Goal: Information Seeking & Learning: Find specific fact

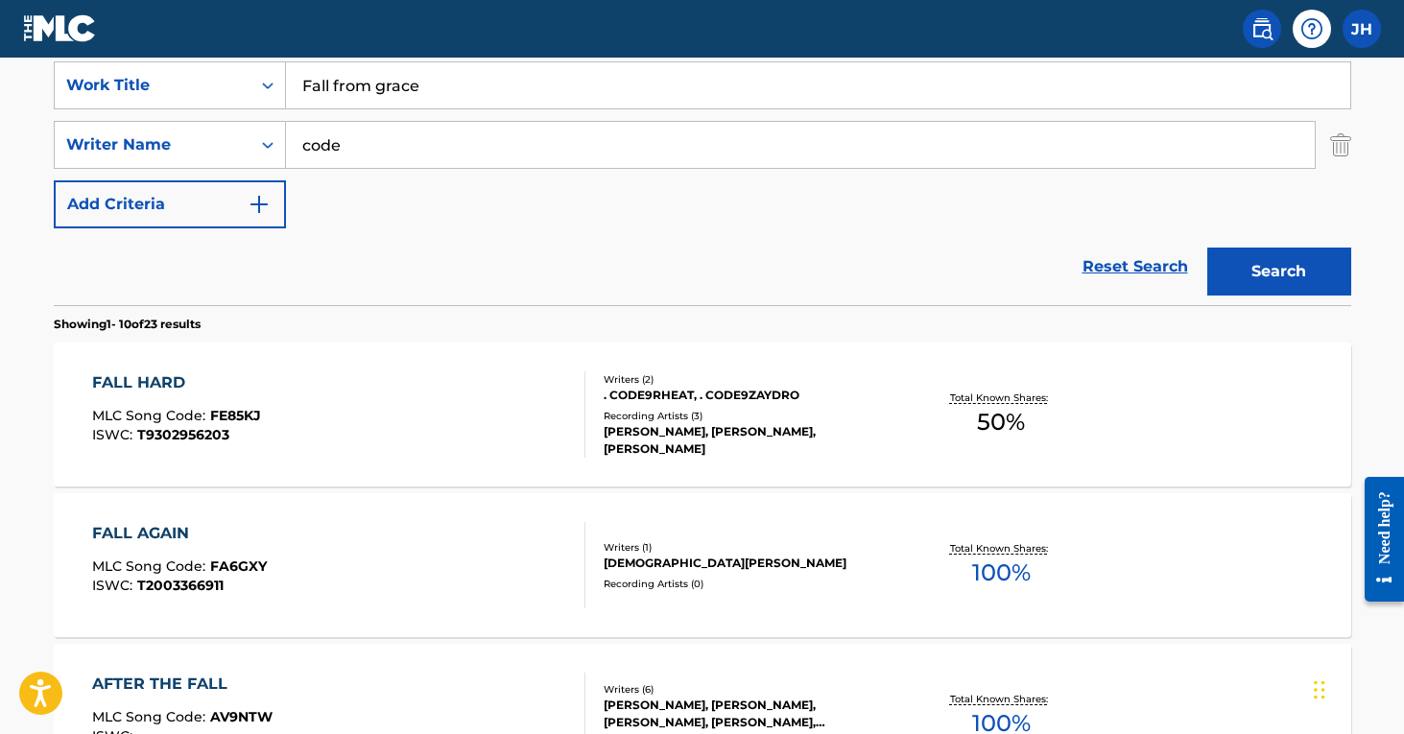
scroll to position [353, 0]
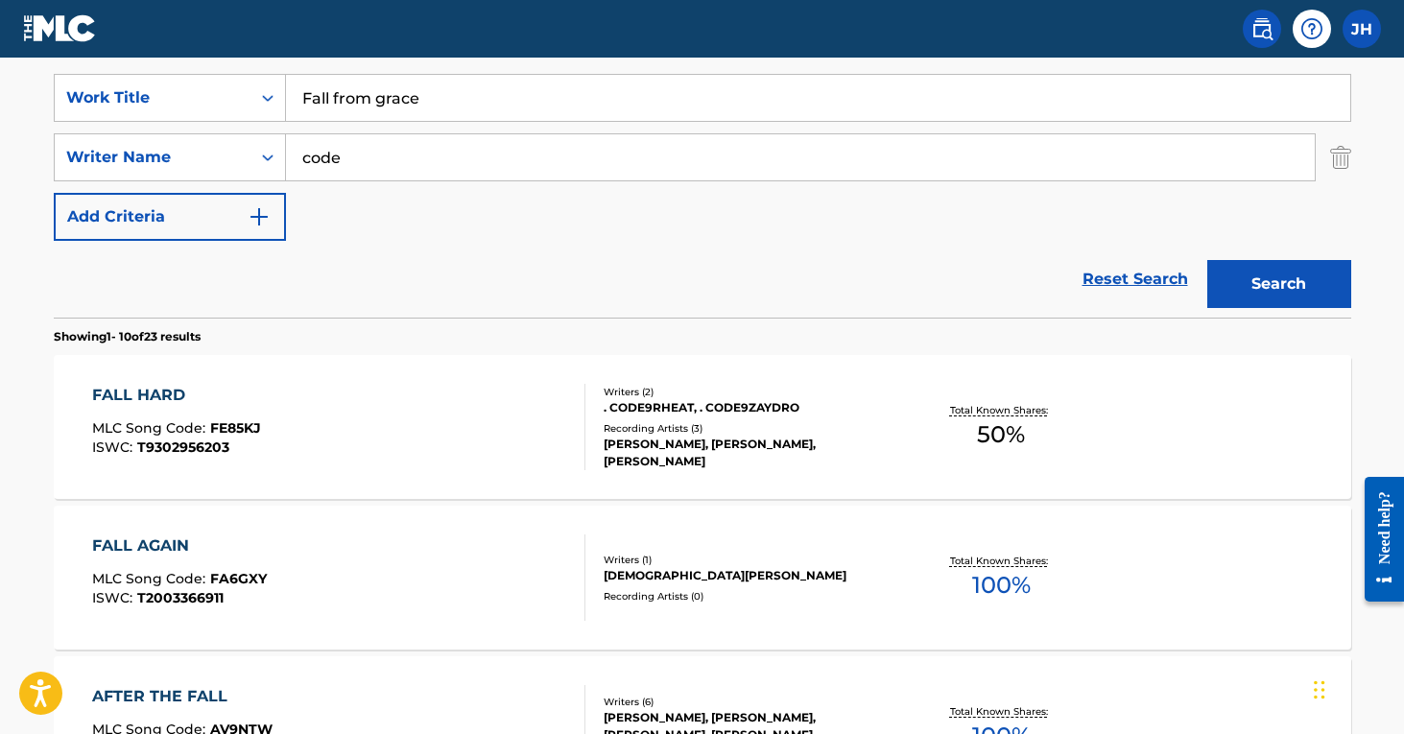
click at [1347, 159] on img "Search Form" at bounding box center [1341, 157] width 21 height 48
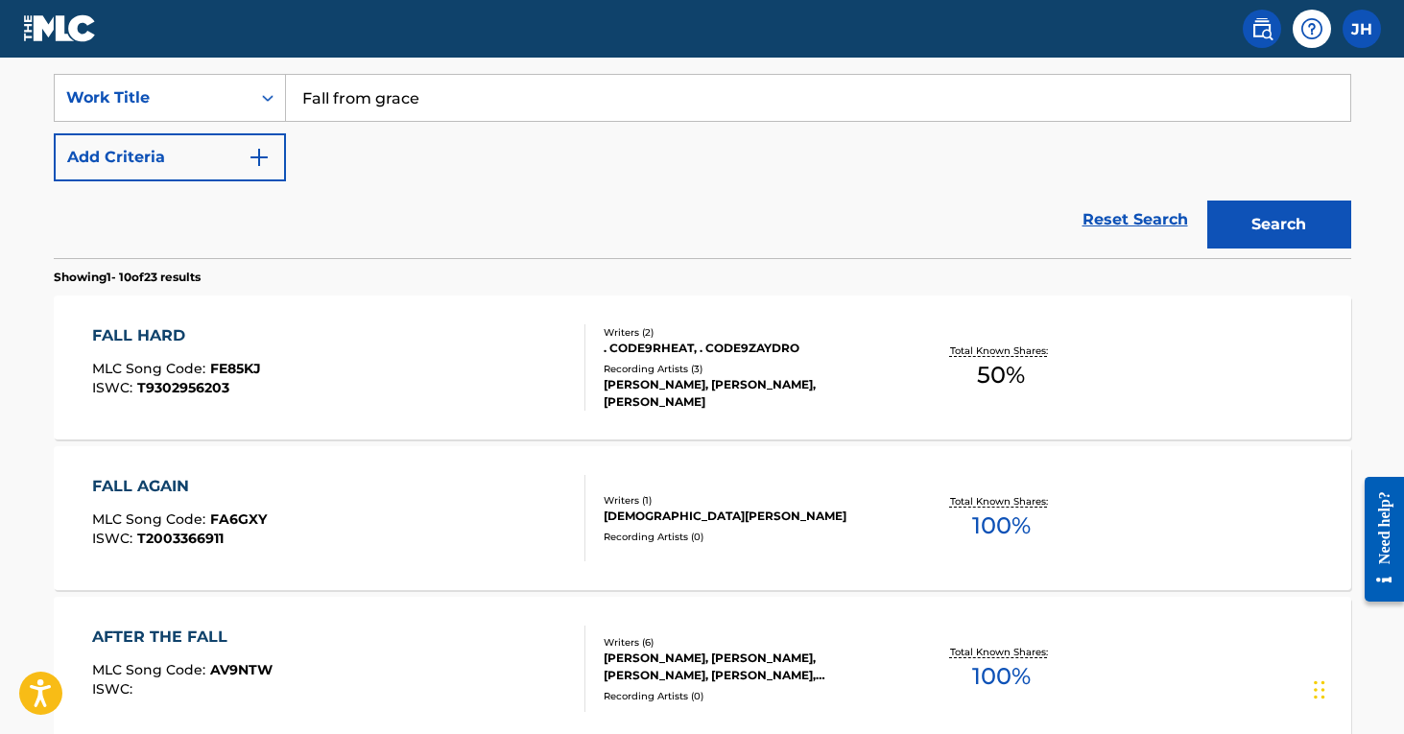
click at [468, 110] on input "Fall from grace" at bounding box center [818, 98] width 1065 height 46
click at [1279, 225] on button "Search" at bounding box center [1280, 225] width 144 height 48
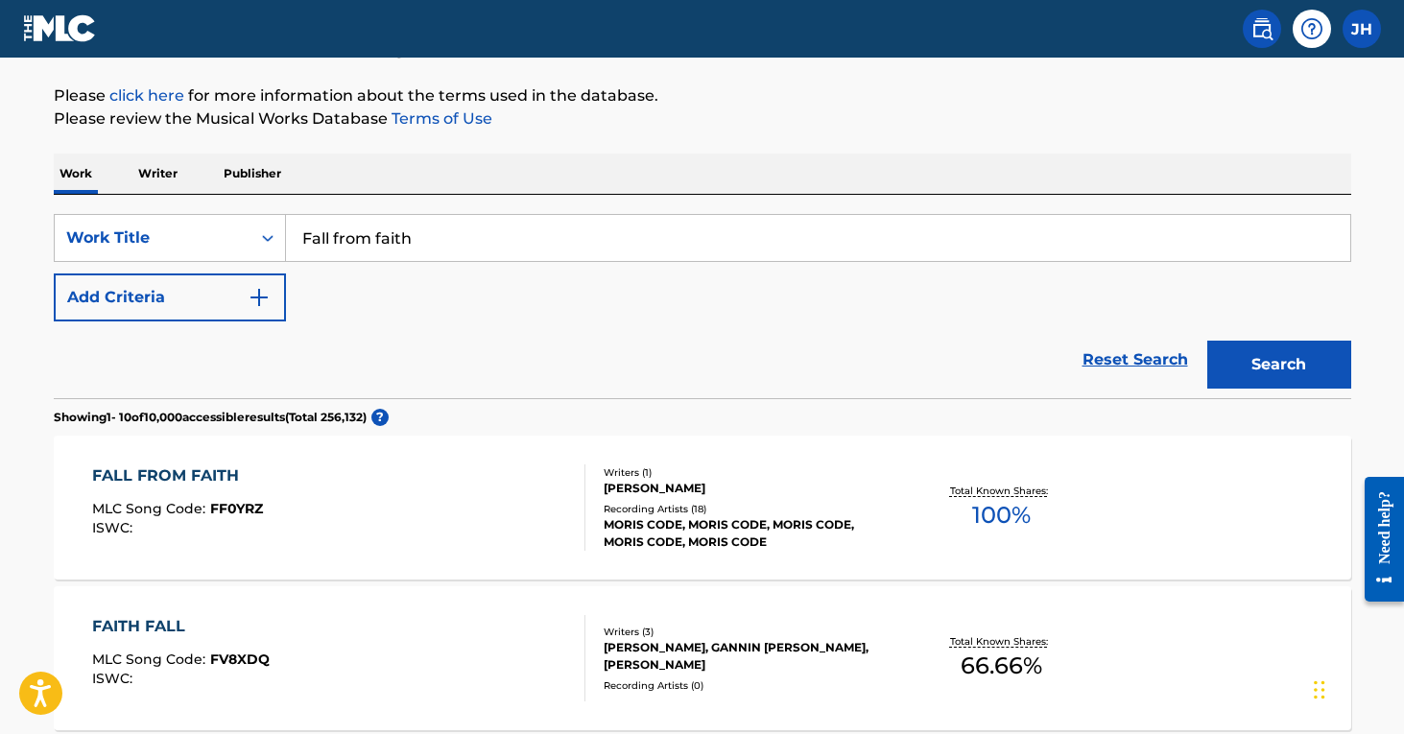
scroll to position [171, 0]
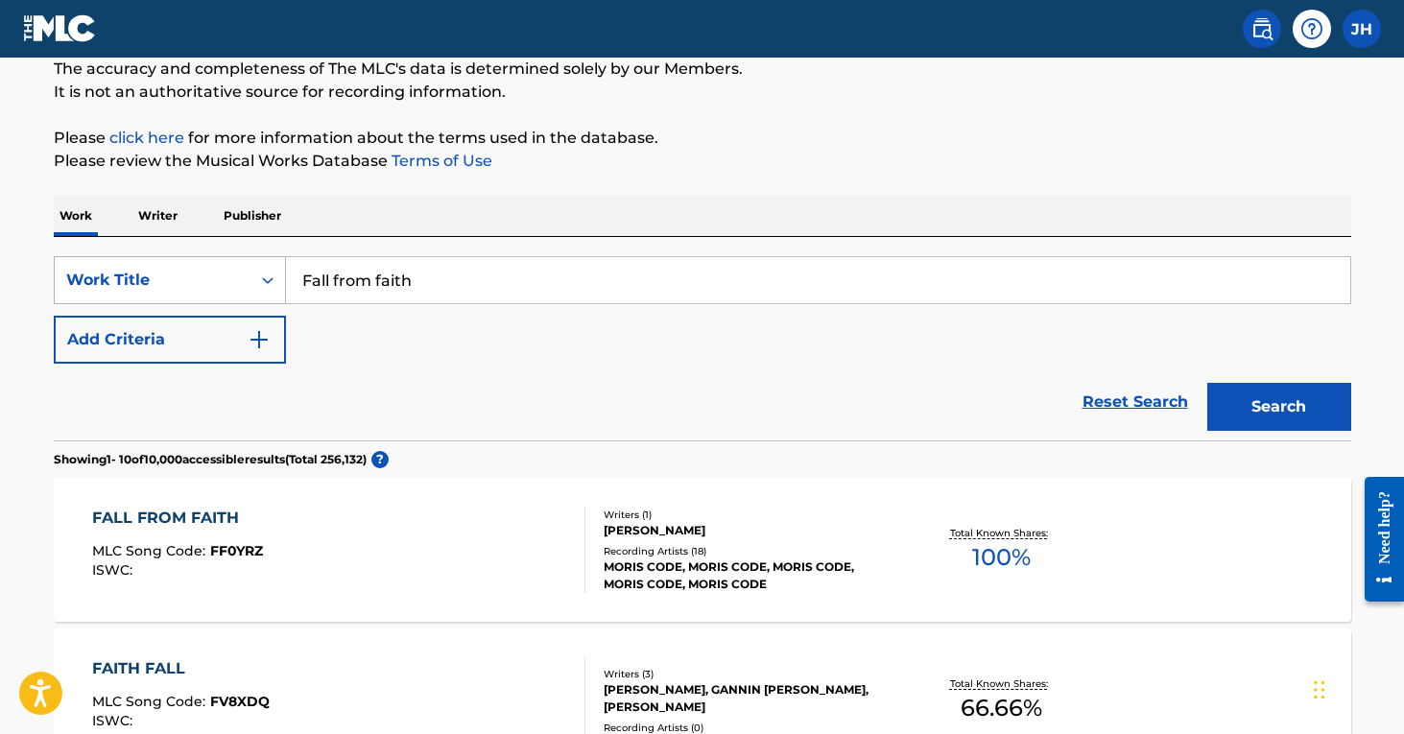
drag, startPoint x: 455, startPoint y: 282, endPoint x: 207, endPoint y: 278, distance: 247.7
click at [207, 278] on div "SearchWithCriteriaafbd6f92-38e0-4a3f-98ed-eff92b822d24 Work Title Fall from fai…" at bounding box center [703, 280] width 1298 height 48
type input "Fall"
click at [1279, 407] on button "Search" at bounding box center [1280, 407] width 144 height 48
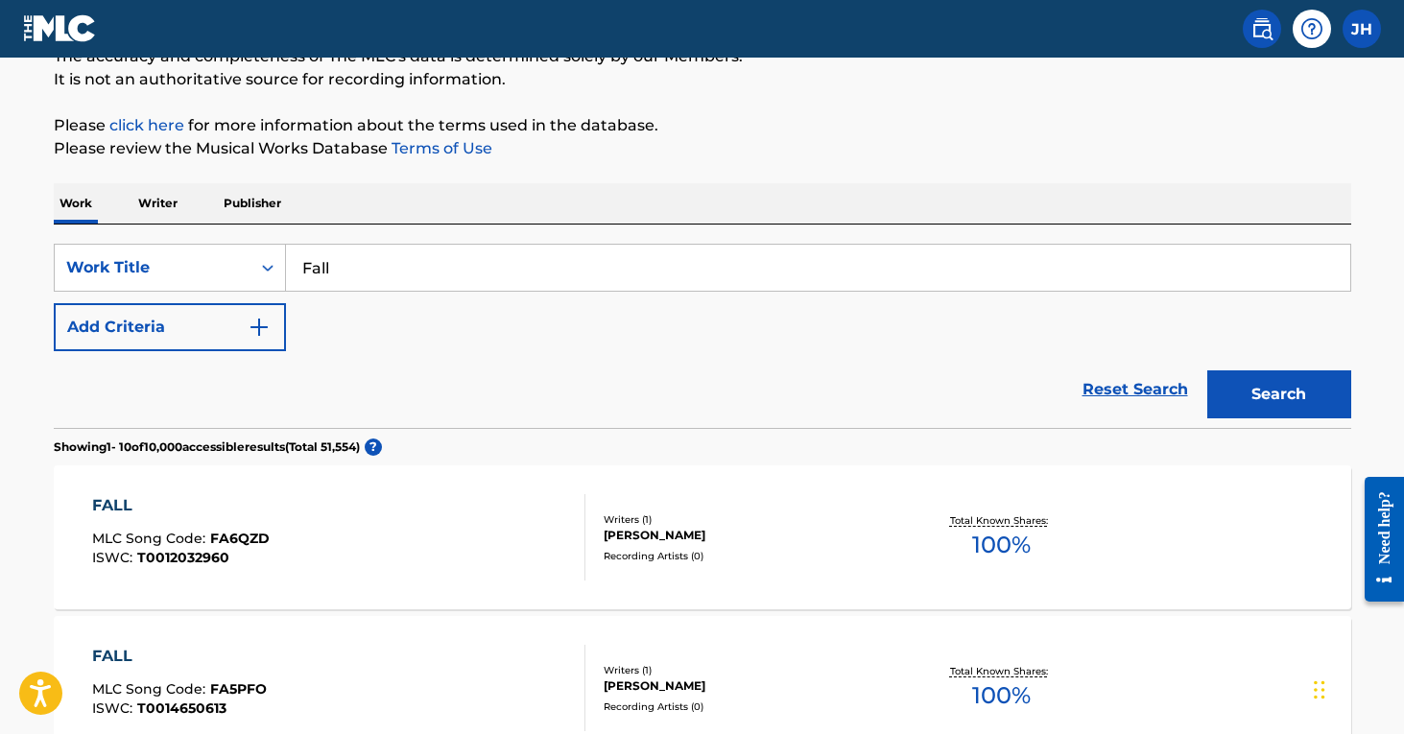
scroll to position [165, 0]
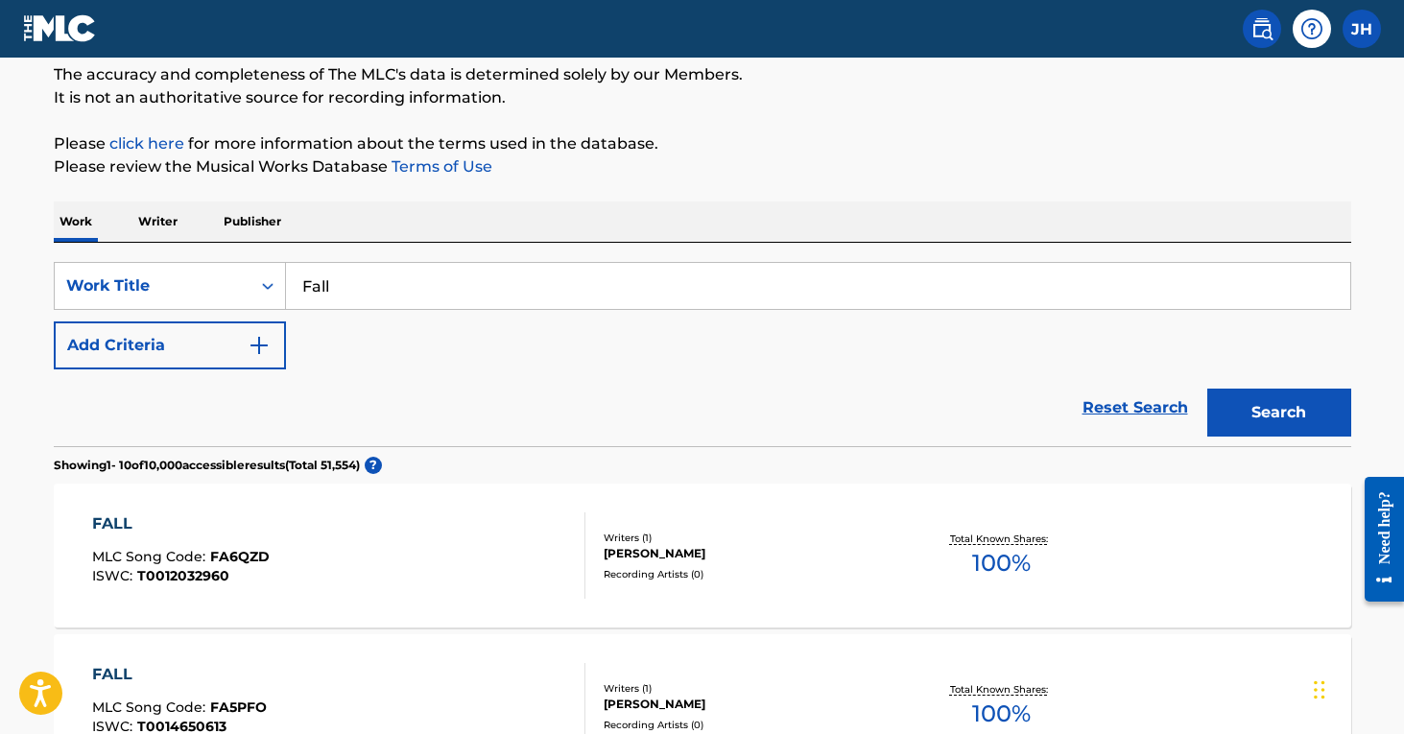
click at [270, 348] on img "Search Form" at bounding box center [259, 345] width 23 height 23
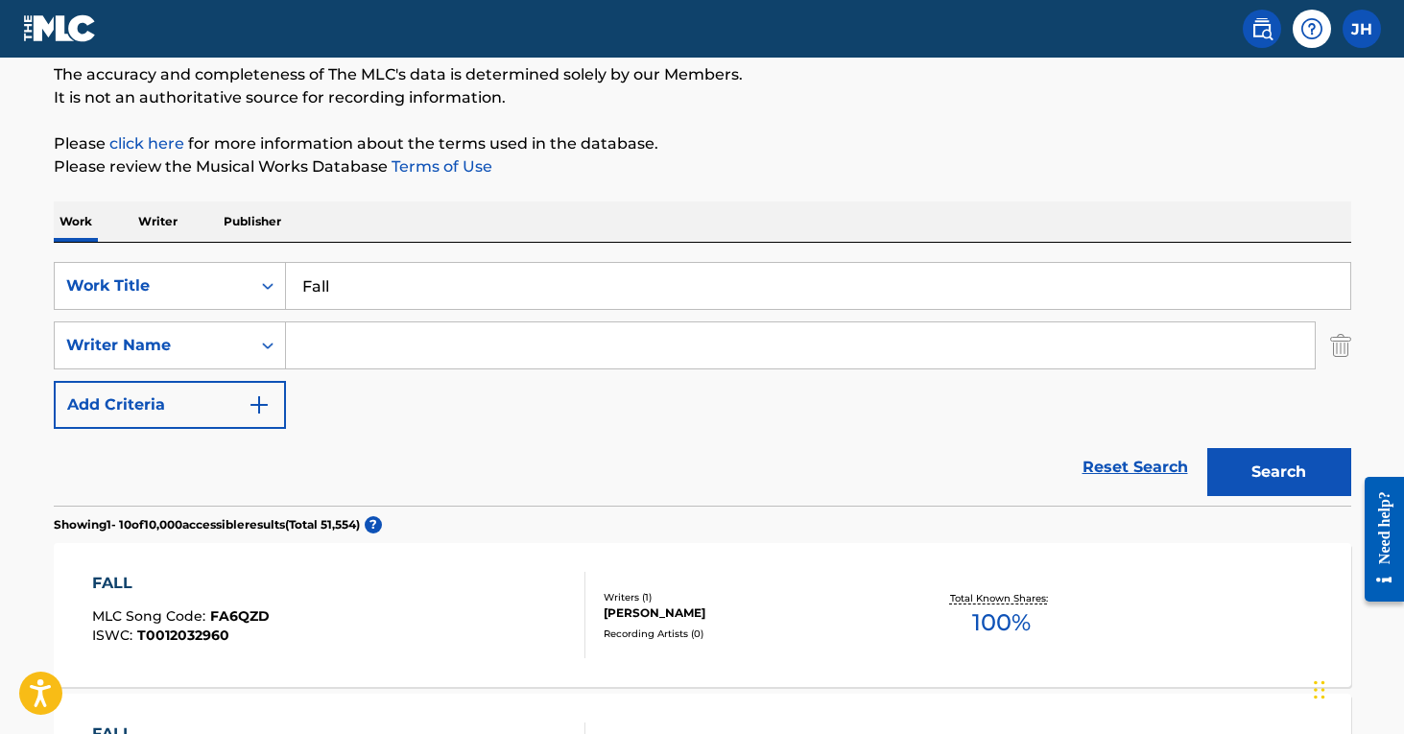
click at [312, 333] on input "Search Form" at bounding box center [800, 346] width 1029 height 46
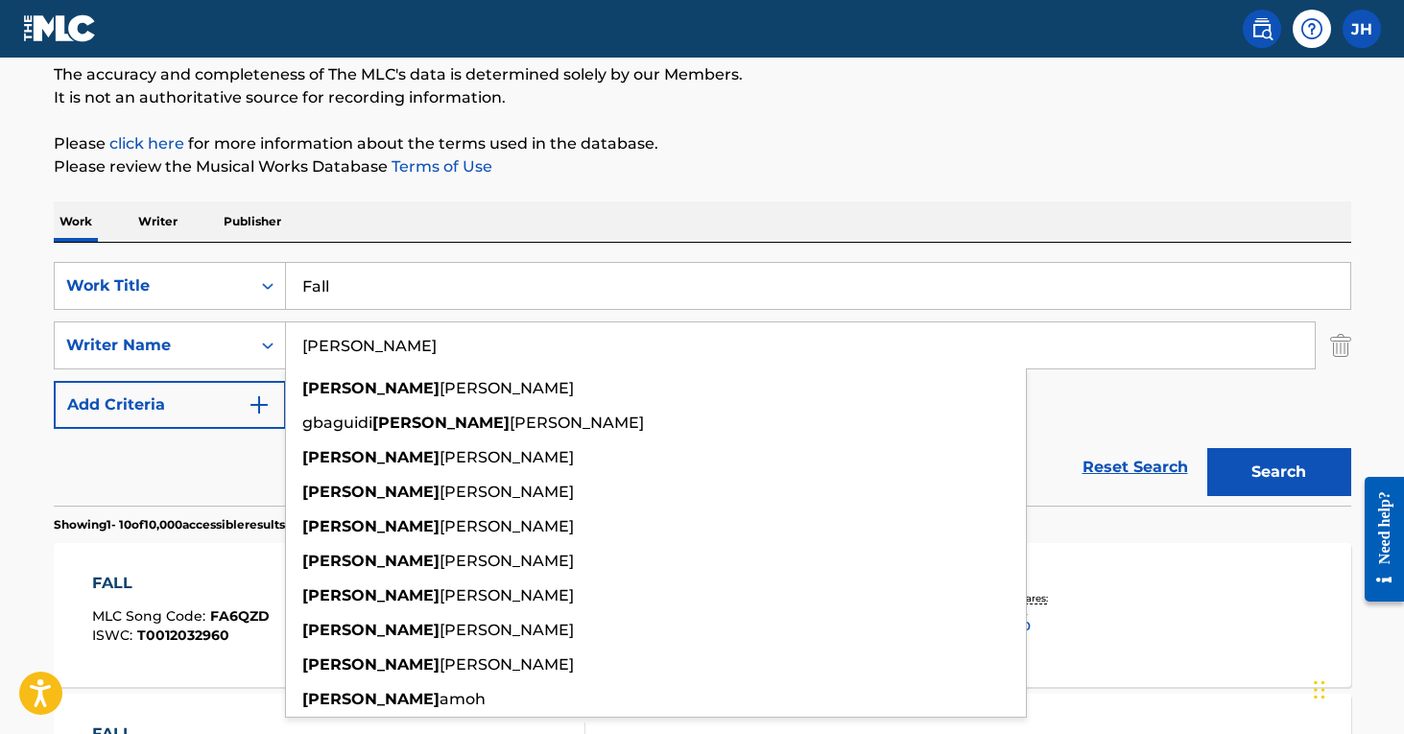
click at [1279, 472] on button "Search" at bounding box center [1280, 472] width 144 height 48
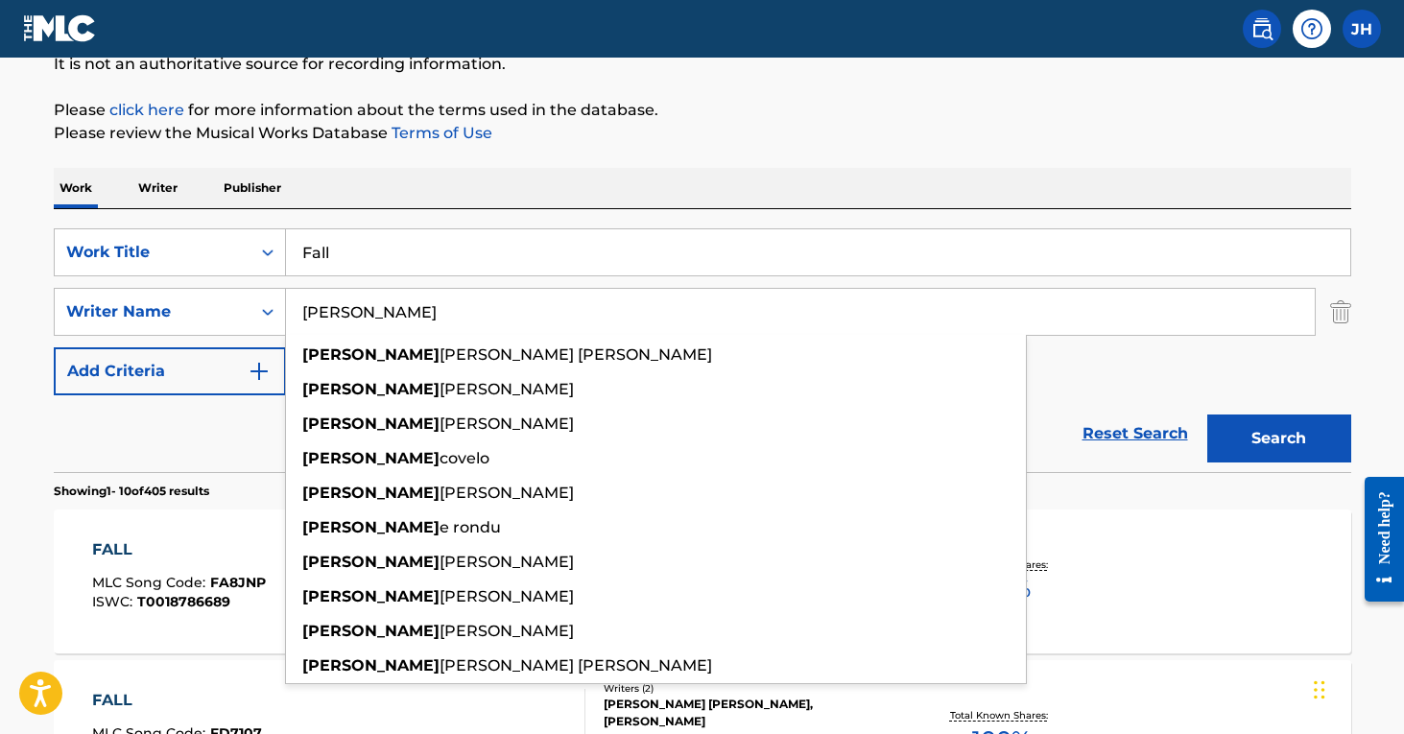
scroll to position [203, 0]
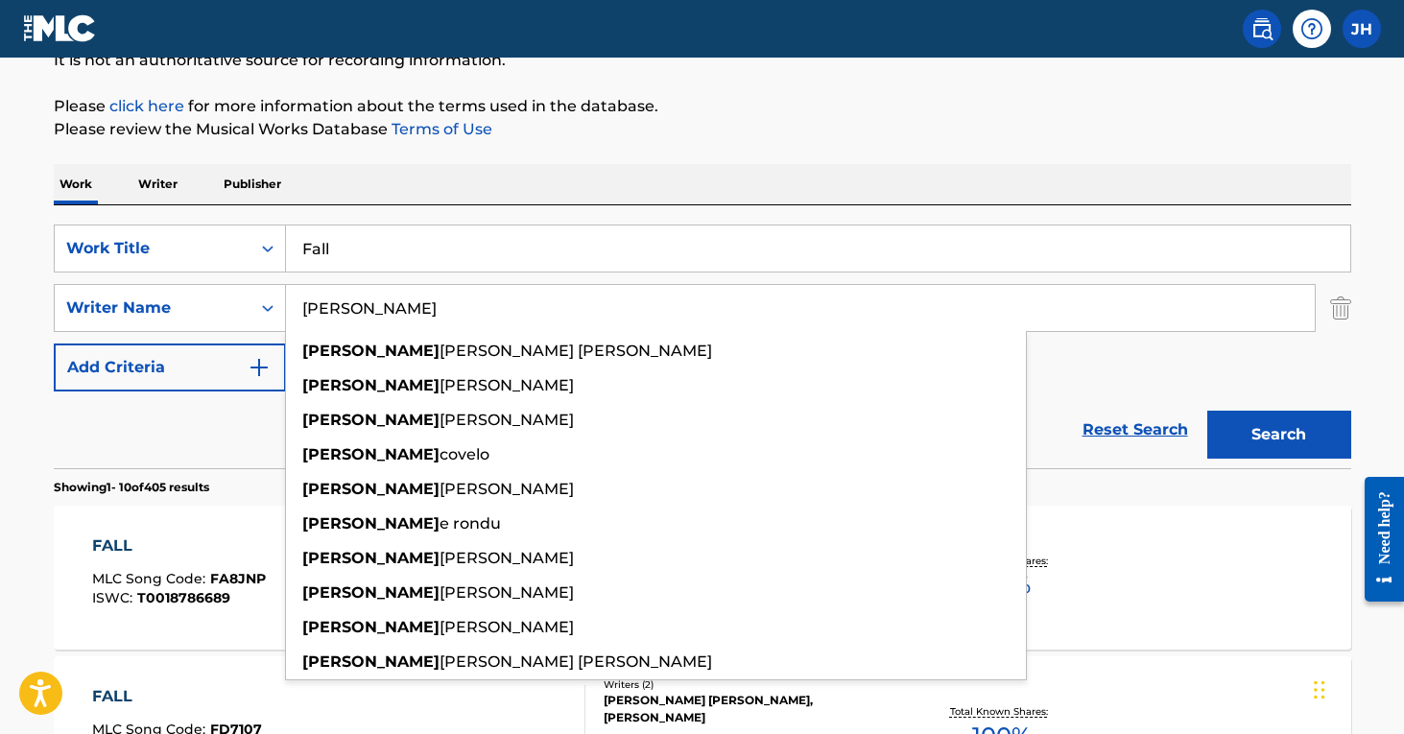
type input "[PERSON_NAME]"
click at [1071, 511] on div "FALL MLC Song Code : FA8JNP ISWC : T0018786689 Writers ( 3 ) [PERSON_NAME], [PE…" at bounding box center [703, 578] width 1298 height 144
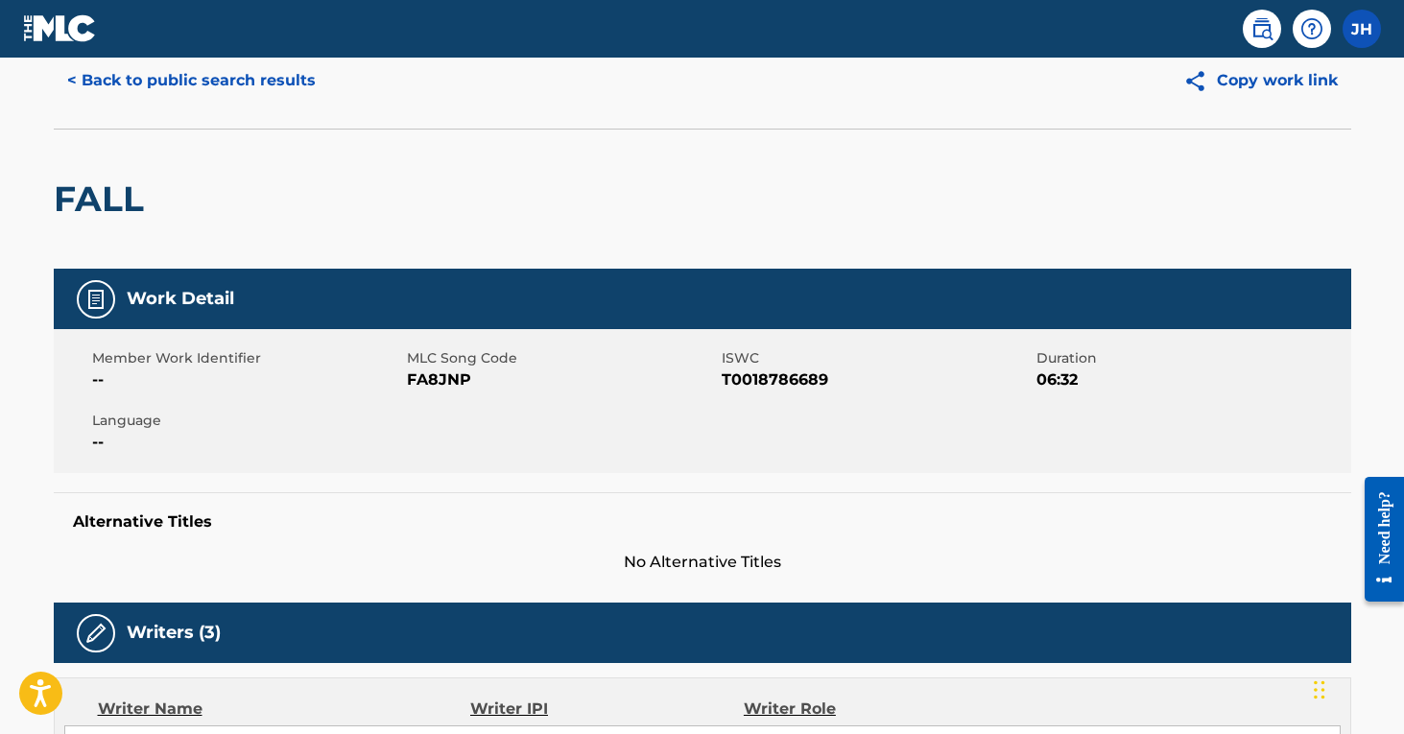
scroll to position [84, 0]
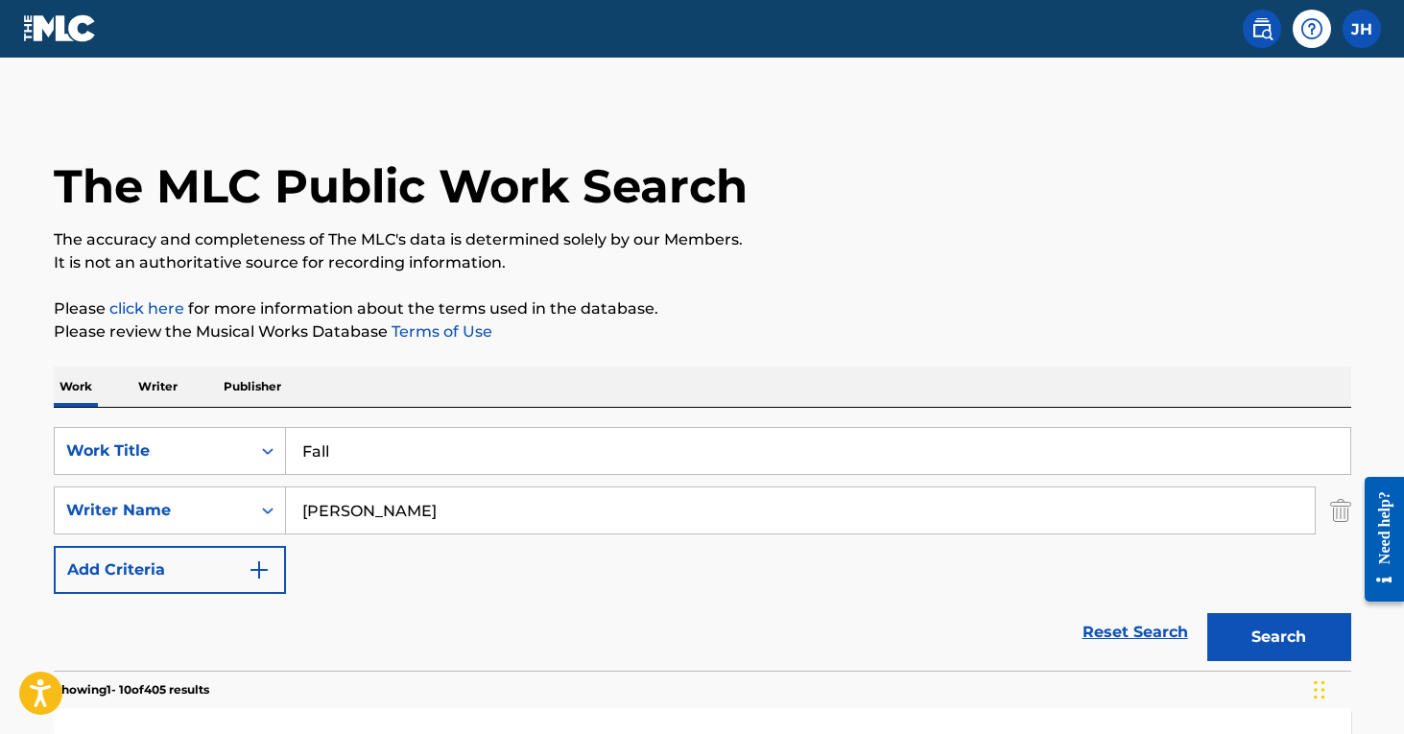
click at [424, 497] on input "[PERSON_NAME]" at bounding box center [800, 511] width 1029 height 46
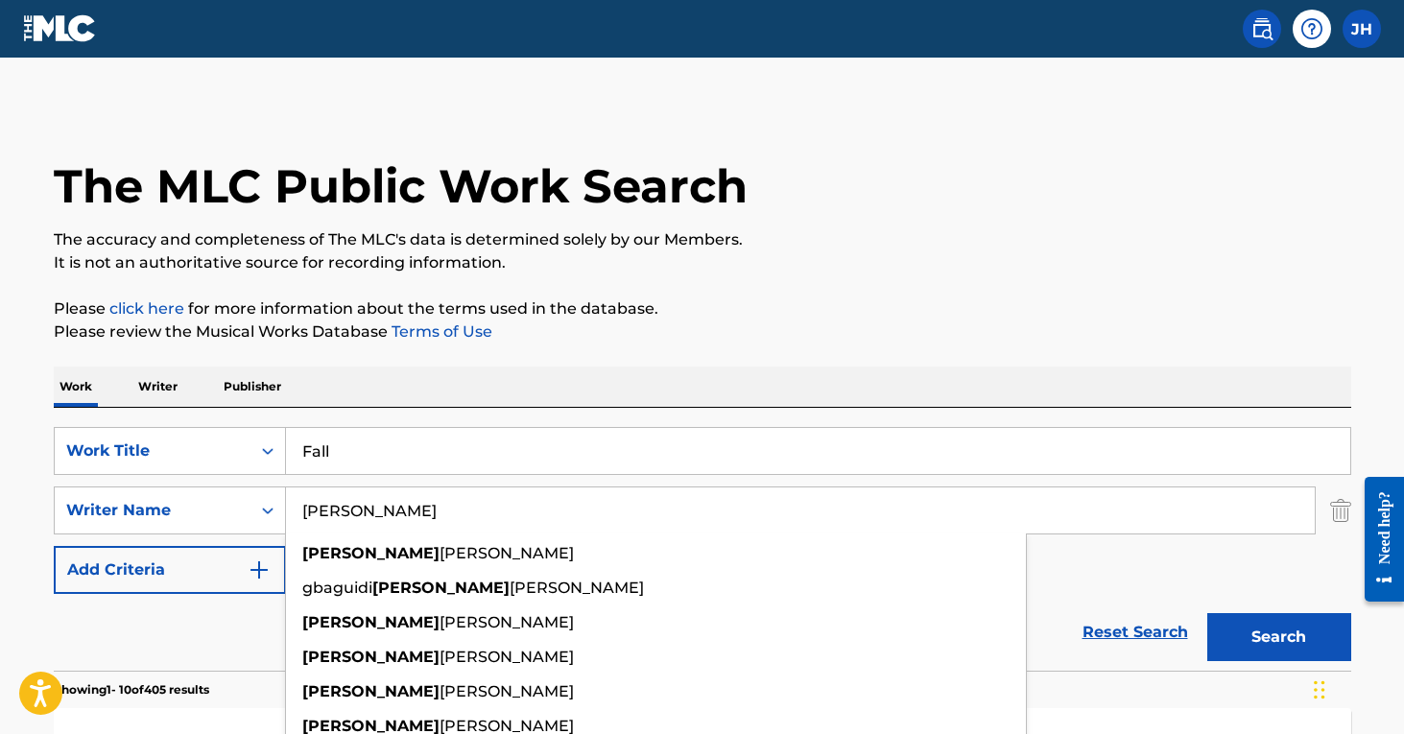
click at [424, 497] on input "[PERSON_NAME]" at bounding box center [800, 511] width 1029 height 46
click at [375, 512] on input "[PERSON_NAME]" at bounding box center [800, 511] width 1029 height 46
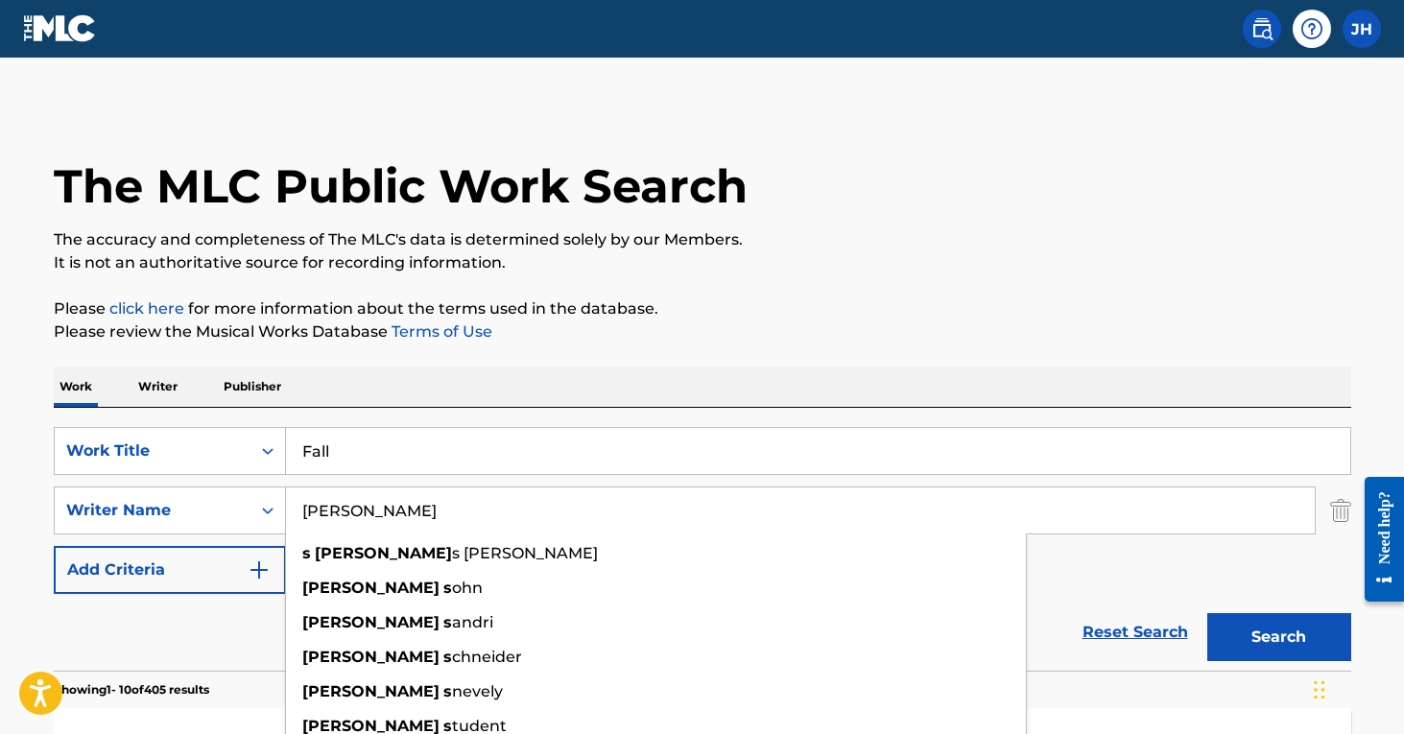
type input "[PERSON_NAME]"
click at [1279, 637] on button "Search" at bounding box center [1280, 637] width 144 height 48
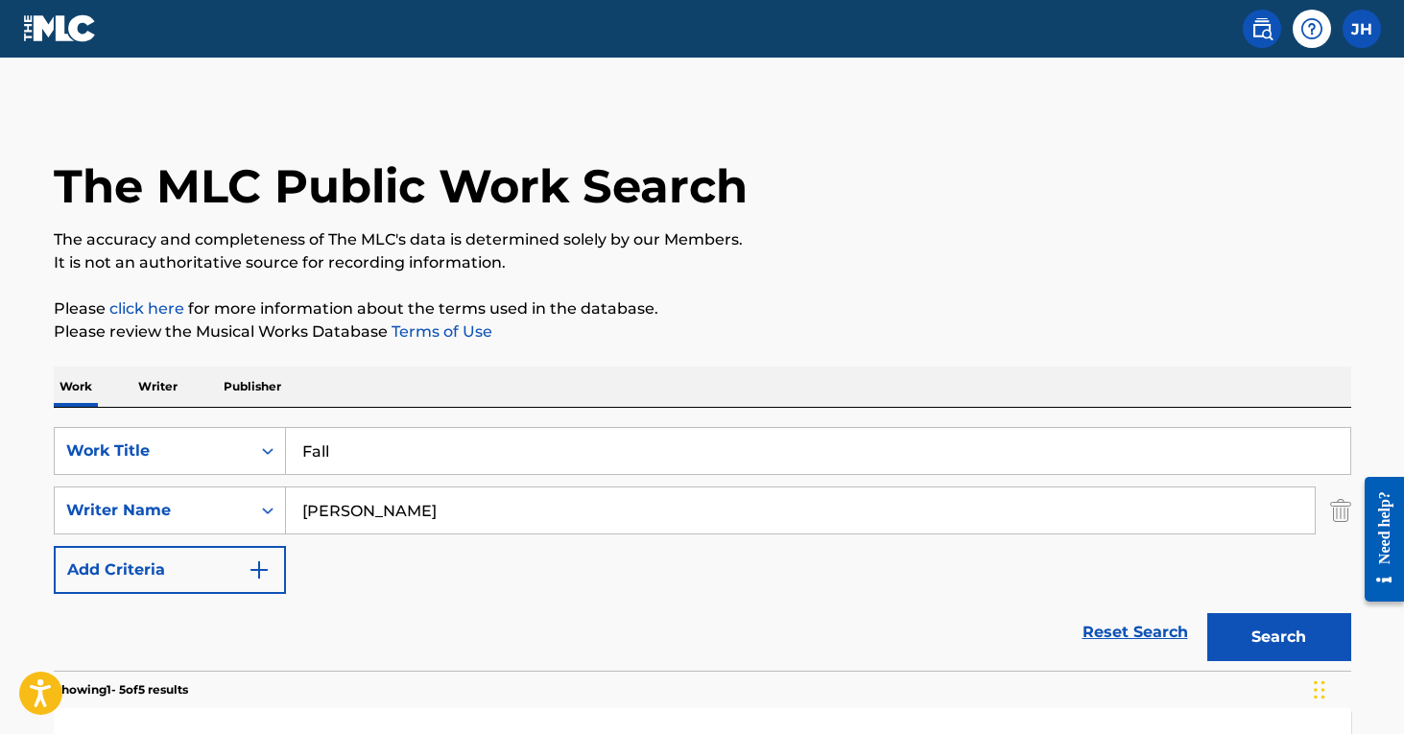
click at [297, 455] on input "Fall" at bounding box center [818, 451] width 1065 height 46
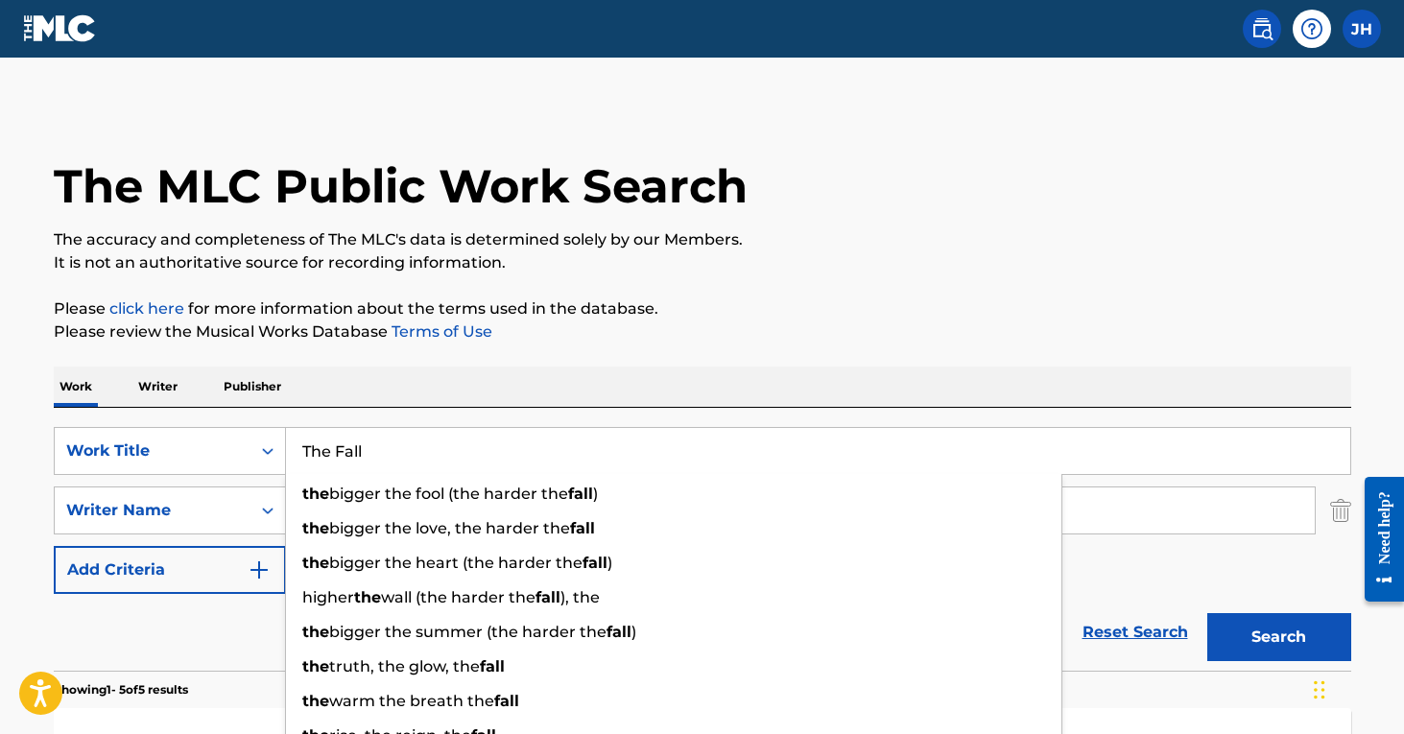
type input "The Fall"
click at [1225, 504] on input "[PERSON_NAME]" at bounding box center [800, 511] width 1029 height 46
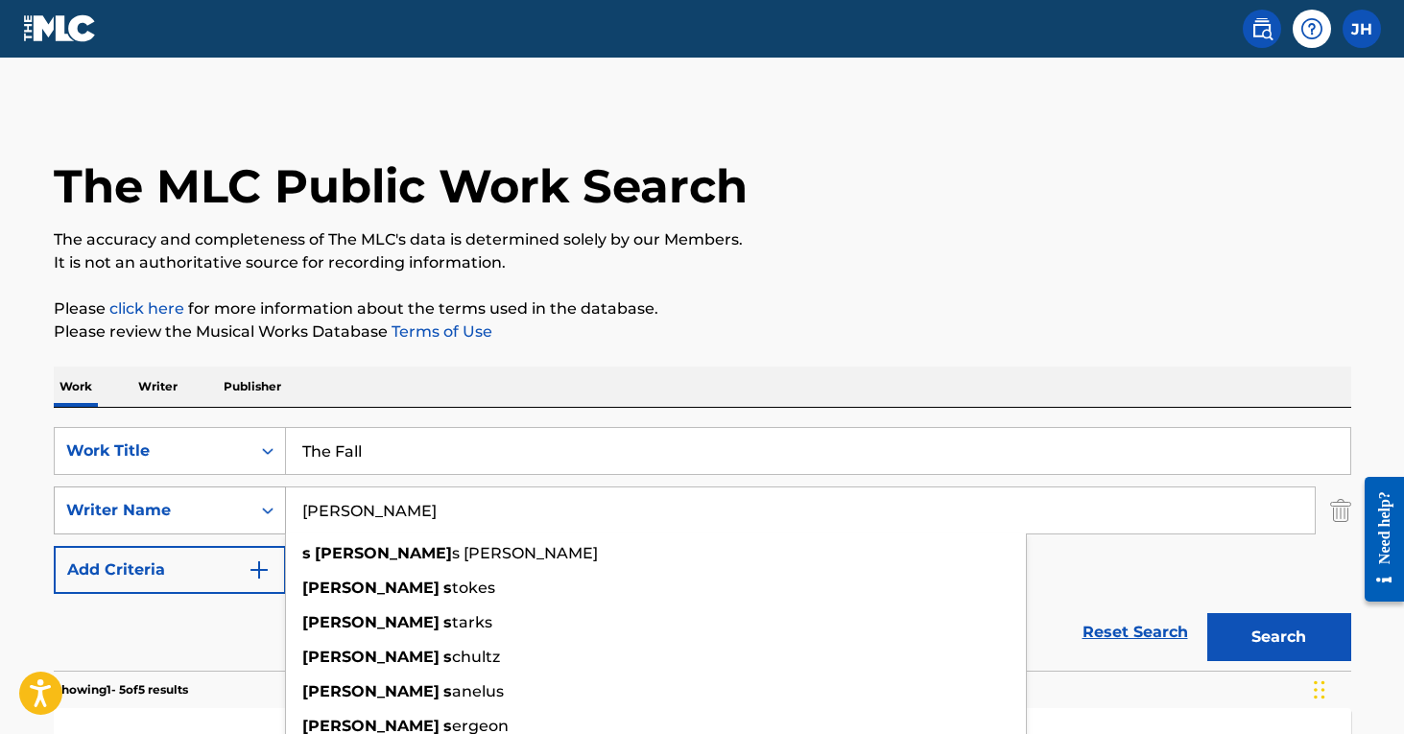
drag, startPoint x: 379, startPoint y: 508, endPoint x: 239, endPoint y: 497, distance: 140.6
click at [239, 497] on div "SearchWithCriteria39b0f7dc-6c7c-49ed-bf60-490b3036e78c Writer Name [PERSON_NAME…" at bounding box center [703, 511] width 1298 height 48
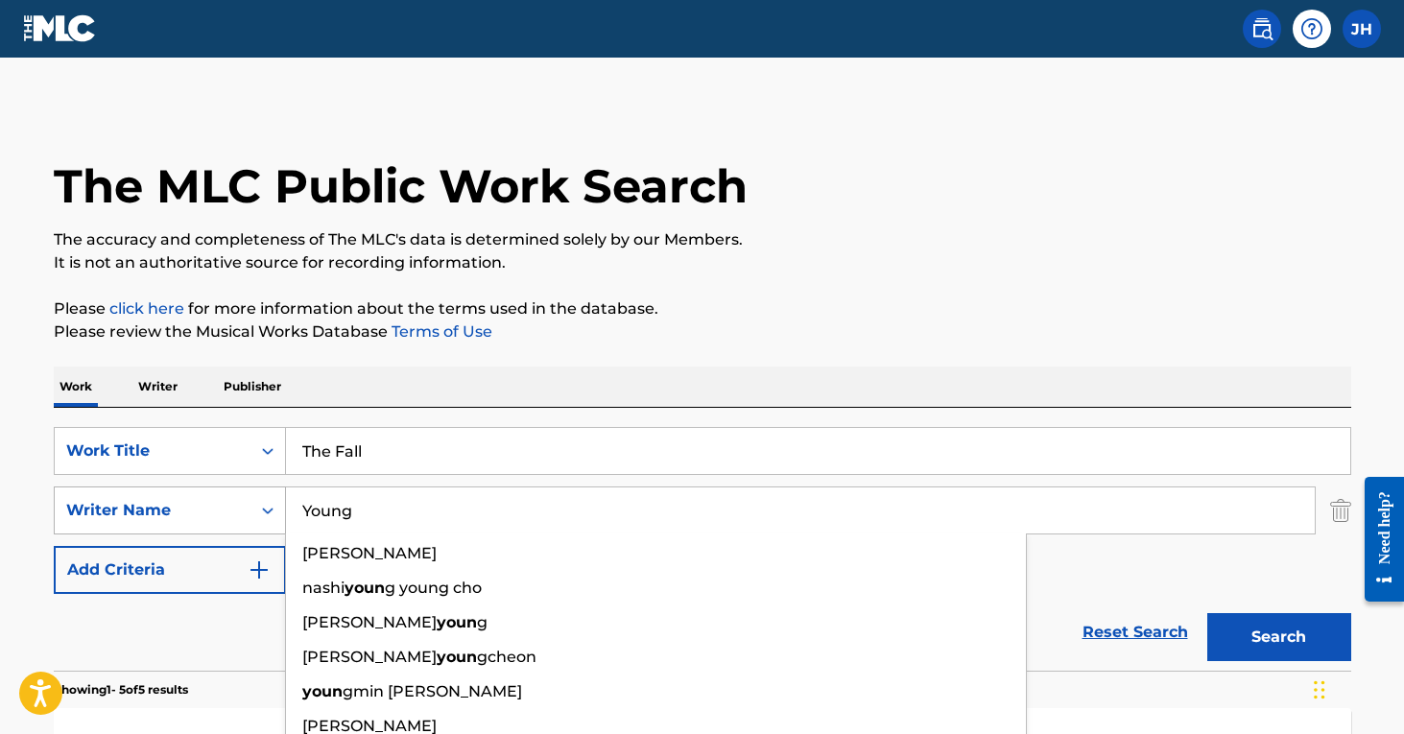
type input "Young"
click at [1279, 637] on button "Search" at bounding box center [1280, 637] width 144 height 48
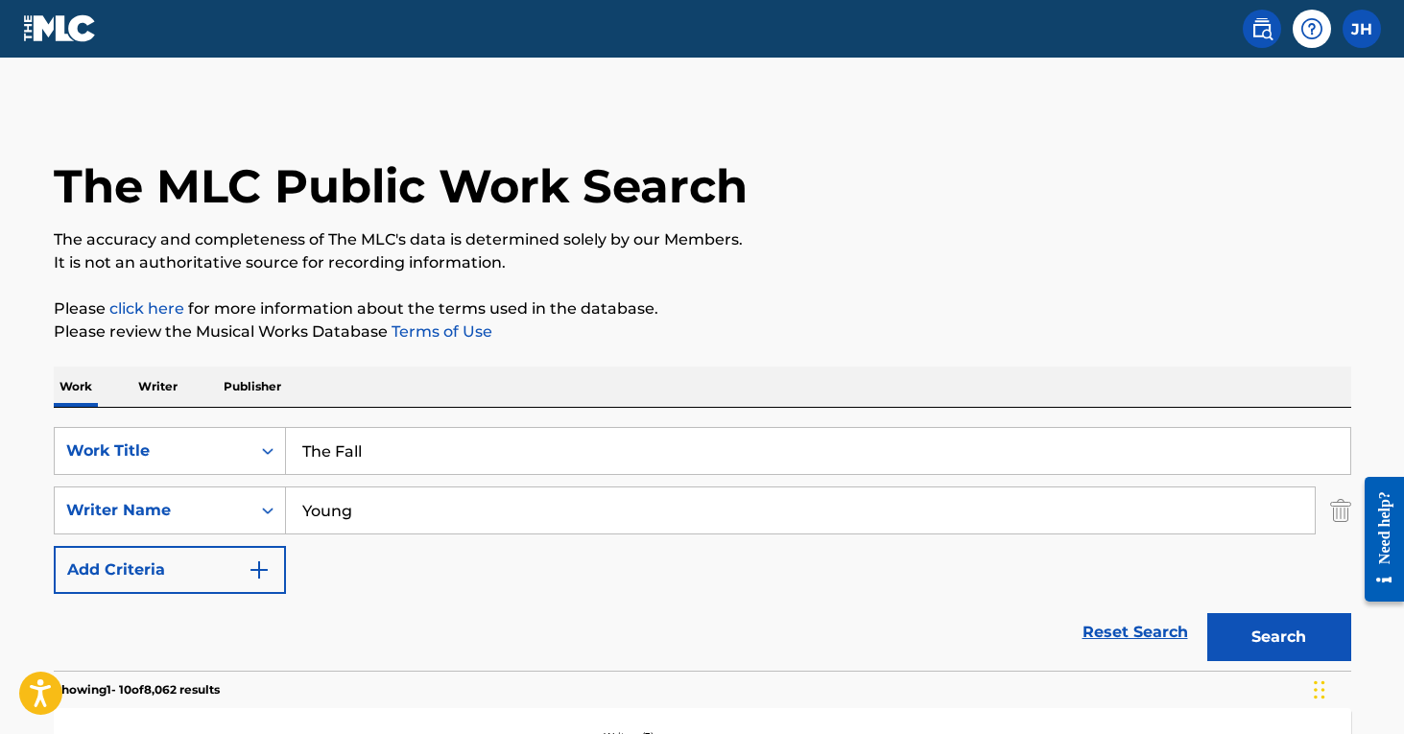
click at [460, 446] on input "The Fall" at bounding box center [818, 451] width 1065 height 46
type input "The Fall (PT. 2)"
click at [1279, 637] on button "Search" at bounding box center [1280, 637] width 144 height 48
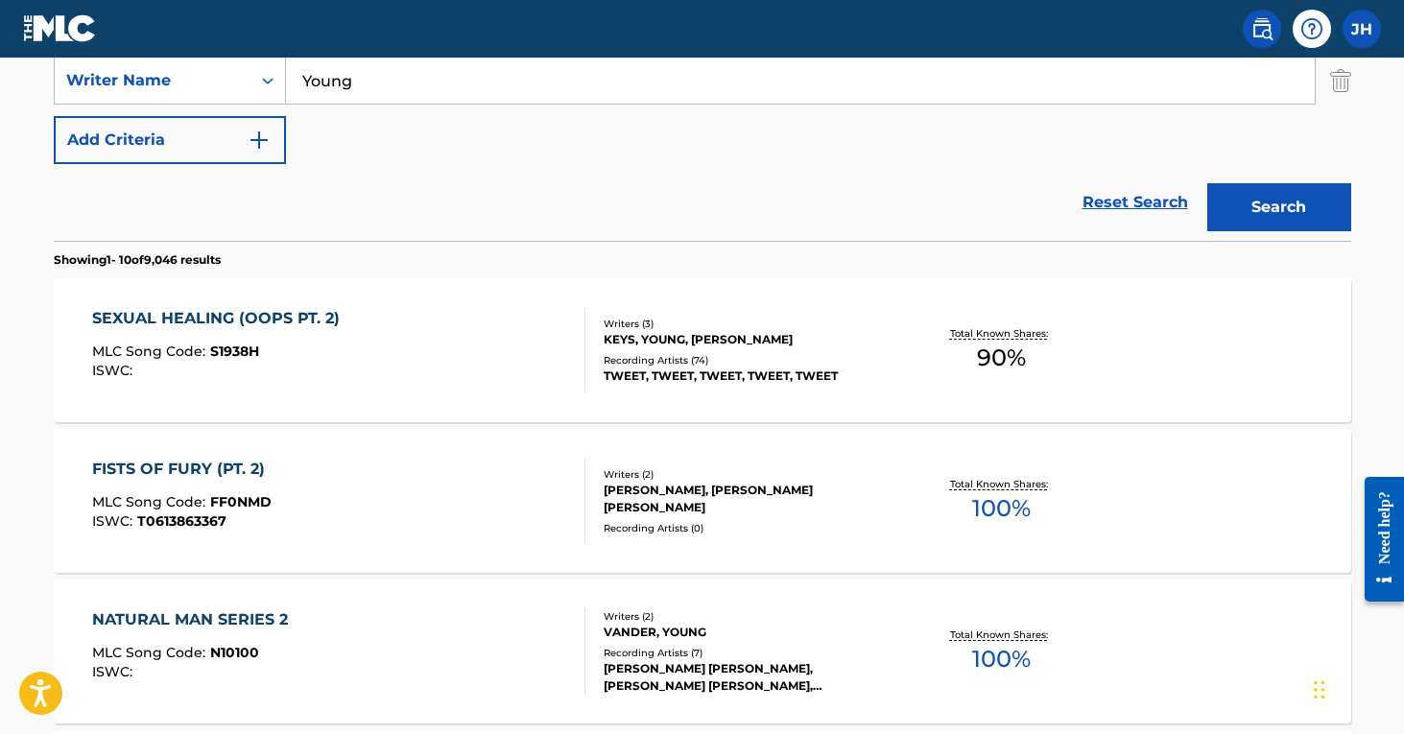
scroll to position [432, 0]
